Goal: Obtain resource: Download file/media

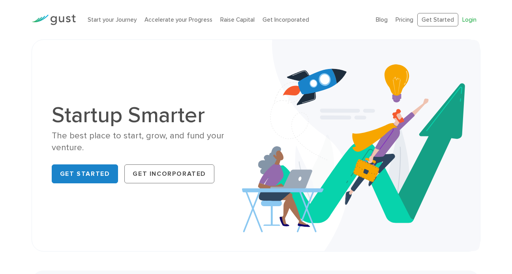
click at [466, 23] on link "Login" at bounding box center [469, 19] width 14 height 7
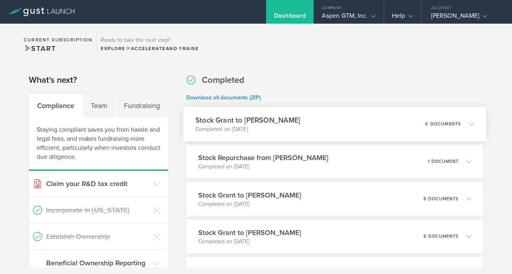
click at [441, 124] on p "6 documents" at bounding box center [443, 124] width 36 height 4
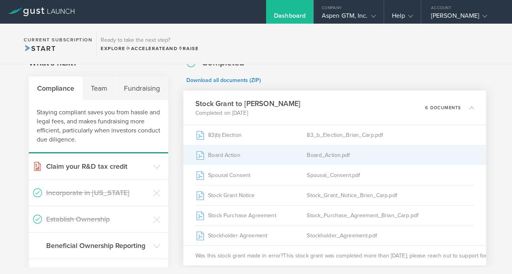
scroll to position [18, 0]
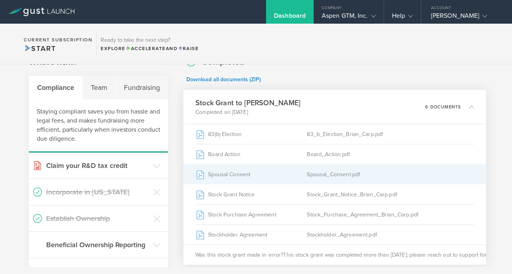
click at [249, 173] on div "Spousal Consent" at bounding box center [250, 175] width 111 height 20
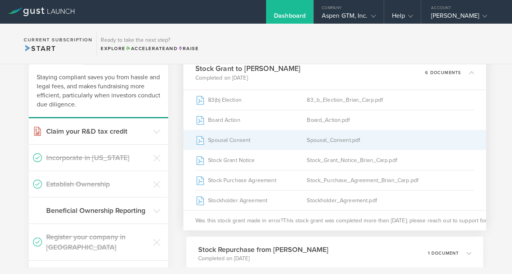
scroll to position [46, 0]
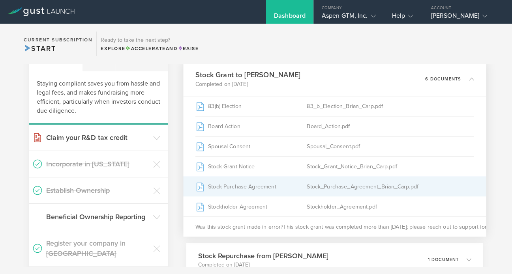
click at [305, 189] on div "Stock Purchase Agreement" at bounding box center [250, 187] width 111 height 20
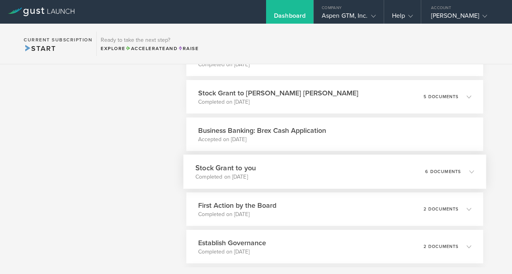
click at [327, 169] on div "Stock Grant to you Completed on [DATE] 6 documents" at bounding box center [334, 172] width 303 height 34
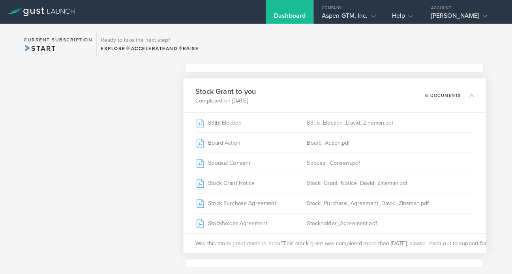
scroll to position [446, 0]
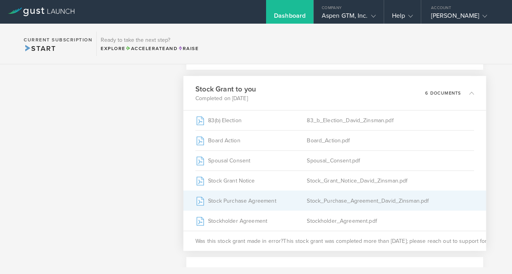
click at [272, 203] on div "Stock Purchase Agreement" at bounding box center [250, 201] width 111 height 20
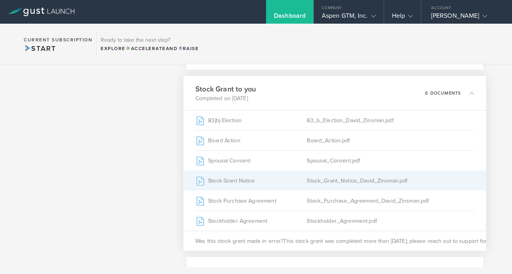
click at [268, 182] on div "Stock Grant Notice" at bounding box center [250, 181] width 111 height 20
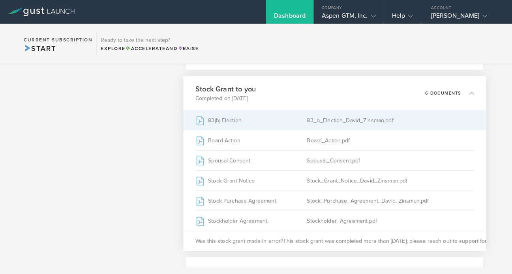
click at [276, 119] on div "83(b) Election" at bounding box center [250, 121] width 111 height 20
